Goal: Use online tool/utility: Utilize a website feature to perform a specific function

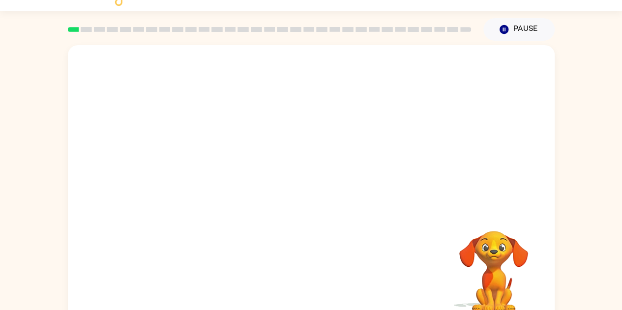
scroll to position [35, 0]
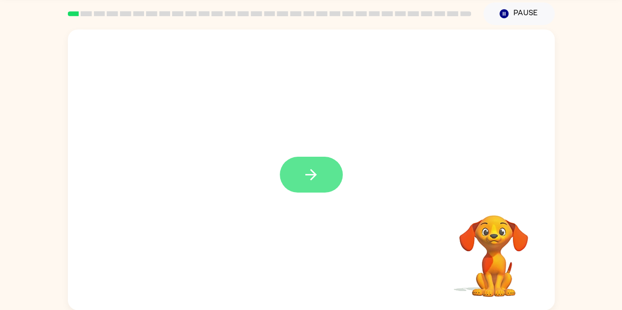
click at [305, 179] on icon "button" at bounding box center [310, 174] width 17 height 17
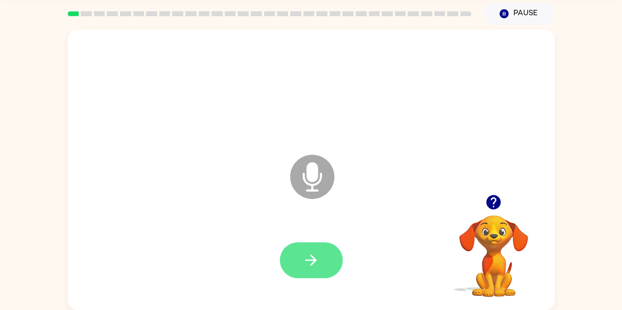
click at [298, 257] on button "button" at bounding box center [311, 260] width 63 height 36
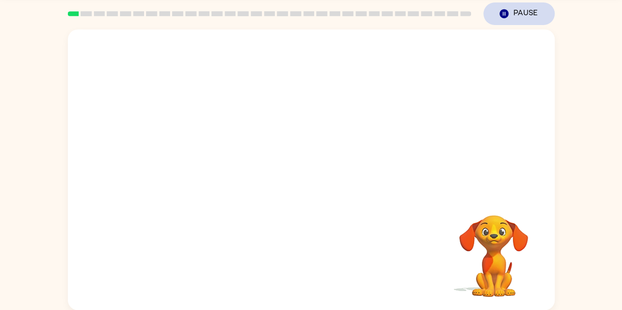
click at [505, 11] on icon "button" at bounding box center [503, 13] width 9 height 9
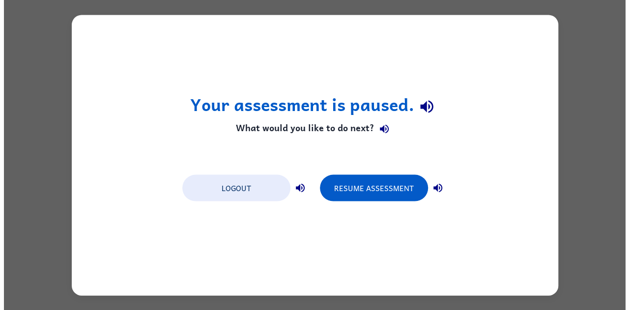
scroll to position [0, 0]
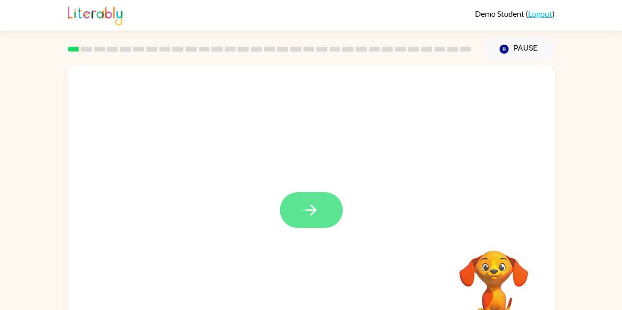
click at [311, 212] on icon "button" at bounding box center [310, 209] width 17 height 17
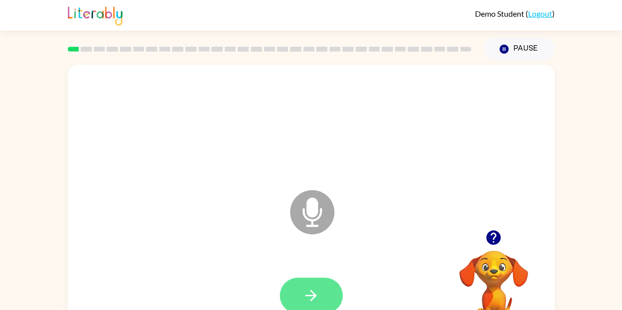
click at [321, 293] on button "button" at bounding box center [311, 296] width 63 height 36
click at [308, 212] on icon "Microphone The Microphone is here when it is your turn to talk" at bounding box center [360, 225] width 147 height 74
click at [320, 288] on button "button" at bounding box center [311, 296] width 63 height 36
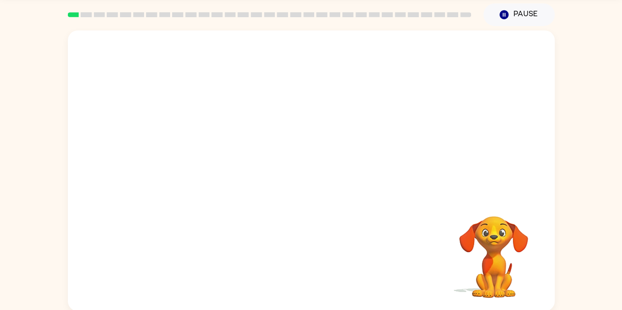
scroll to position [35, 0]
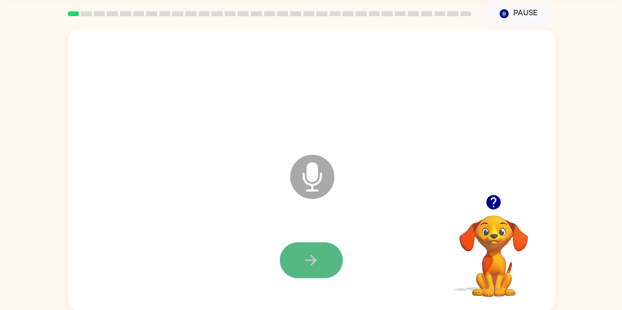
click at [322, 261] on button "button" at bounding box center [311, 260] width 63 height 36
click at [307, 170] on icon "Microphone The Microphone is here when it is your turn to talk" at bounding box center [360, 189] width 147 height 74
click at [323, 261] on button "button" at bounding box center [311, 260] width 63 height 36
click at [309, 264] on icon "button" at bounding box center [310, 260] width 17 height 17
